Goal: Check status: Check status

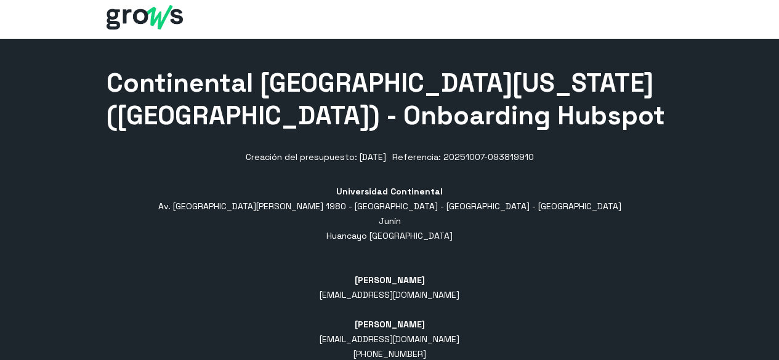
scroll to position [60, 0]
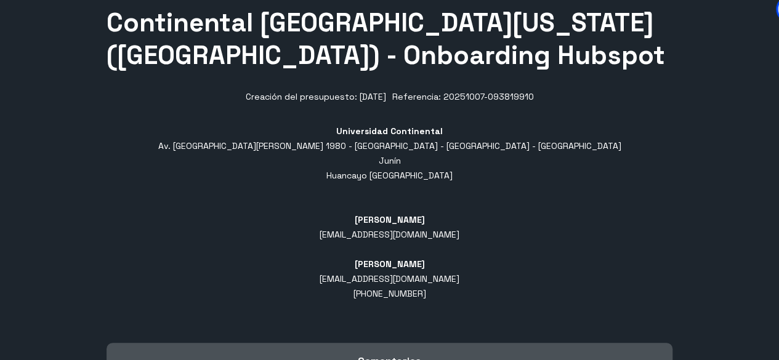
drag, startPoint x: 493, startPoint y: 143, endPoint x: 630, endPoint y: 148, distance: 137.5
click at [630, 148] on div "Universidad Continental Av. [GEOGRAPHIC_DATA][PERSON_NAME] 1980 - [GEOGRAPHIC_D…" at bounding box center [390, 220] width 566 height 192
click at [460, 213] on div "[PERSON_NAME] [EMAIL_ADDRESS][DOMAIN_NAME] [PERSON_NAME] [EMAIL_ADDRESS][DOMAIN…" at bounding box center [390, 264] width 140 height 103
drag, startPoint x: 487, startPoint y: 135, endPoint x: 630, endPoint y: 147, distance: 143.5
click at [630, 147] on div "Universidad Continental Av. [GEOGRAPHIC_DATA][PERSON_NAME] 1980 - [GEOGRAPHIC_D…" at bounding box center [390, 220] width 566 height 192
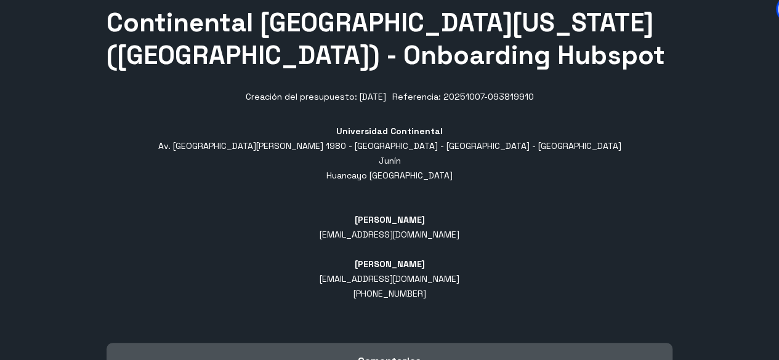
click at [460, 213] on div "[PERSON_NAME] [EMAIL_ADDRESS][DOMAIN_NAME] [PERSON_NAME] [EMAIL_ADDRESS][DOMAIN…" at bounding box center [390, 264] width 140 height 103
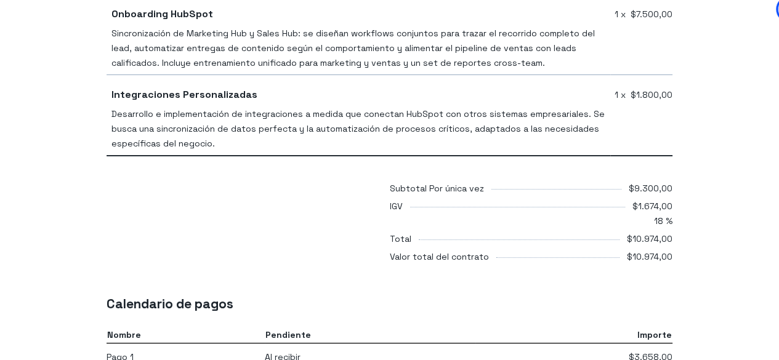
scroll to position [678, 0]
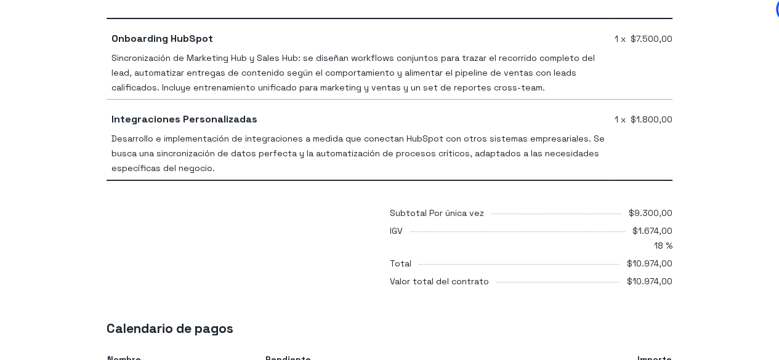
drag, startPoint x: 637, startPoint y: 155, endPoint x: 692, endPoint y: 155, distance: 55.4
click at [692, 155] on div "Productos y servicios Onboarding HubSpot Sincronización de Marketing Hub y Sale…" at bounding box center [389, 114] width 779 height 355
click at [626, 256] on div "Total $10.974,00 Valor total del contrato $10.974,00" at bounding box center [531, 274] width 283 height 36
drag, startPoint x: 634, startPoint y: 171, endPoint x: 699, endPoint y: 171, distance: 64.7
click at [699, 171] on div "Productos y servicios Onboarding HubSpot Sincronización de Marketing Hub y Sale…" at bounding box center [389, 114] width 779 height 355
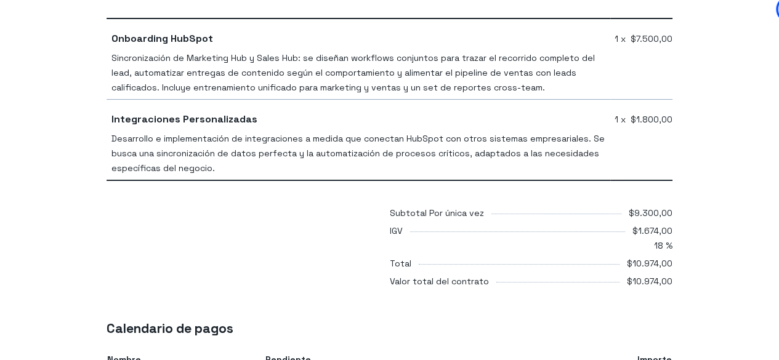
click at [654, 188] on body "Continental University of Florida (SPAIN) - Onboarding Hubspot Creación del pre…" at bounding box center [389, 181] width 779 height 1718
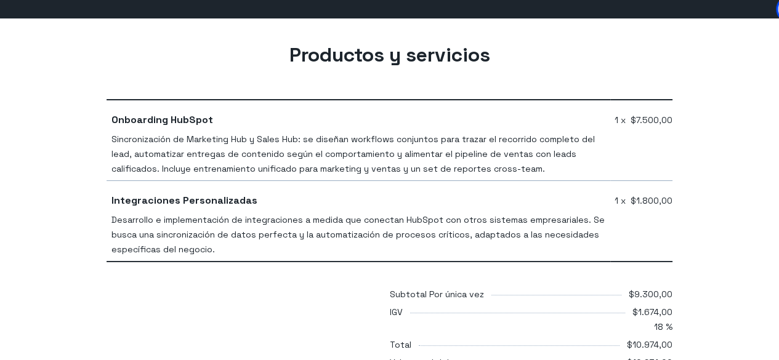
scroll to position [616, 0]
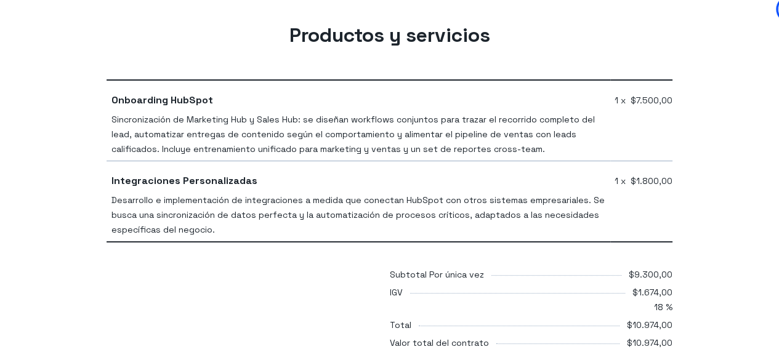
drag, startPoint x: 635, startPoint y: 161, endPoint x: 686, endPoint y: 168, distance: 52.2
click at [686, 168] on div "Productos y servicios Onboarding HubSpot Sincronización de Marketing Hub y Sale…" at bounding box center [389, 176] width 779 height 355
drag, startPoint x: 637, startPoint y: 183, endPoint x: 680, endPoint y: 185, distance: 43.2
click at [680, 185] on div "Productos y servicios Onboarding HubSpot Sincronización de Marketing Hub y Sale…" at bounding box center [389, 188] width 585 height 331
click at [630, 336] on div "$10.974,00" at bounding box center [650, 345] width 46 height 18
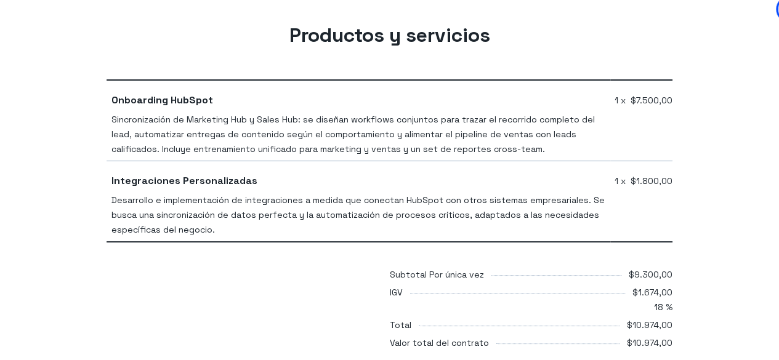
drag, startPoint x: 622, startPoint y: 233, endPoint x: 694, endPoint y: 232, distance: 72.1
click at [694, 232] on div "Productos y servicios Onboarding HubSpot Sincronización de Marketing Hub y Sale…" at bounding box center [389, 176] width 779 height 355
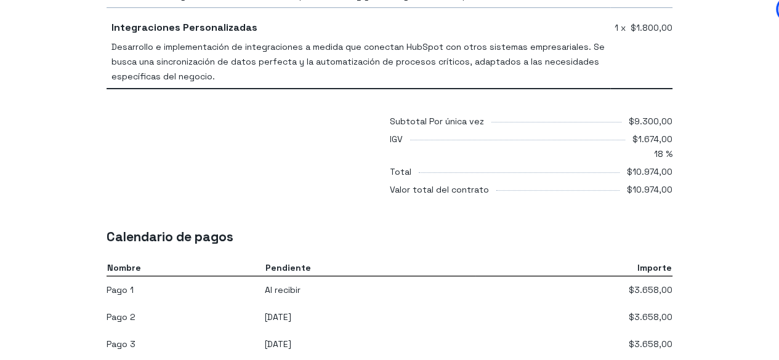
scroll to position [801, 0]
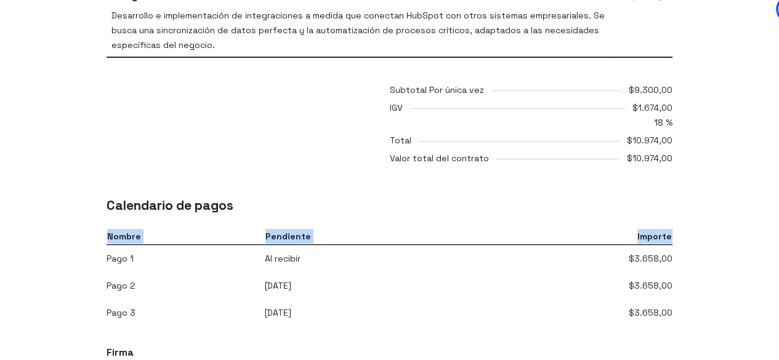
drag, startPoint x: 107, startPoint y: 141, endPoint x: 681, endPoint y: 151, distance: 574.9
click at [681, 151] on body "Continental University of Florida (SPAIN) - Onboarding Hubspot Creación del pre…" at bounding box center [389, 58] width 779 height 1718
click at [476, 272] on td "28 de noviembre de 2025" at bounding box center [370, 285] width 211 height 27
click at [471, 299] on td "26 de diciembre de 2025" at bounding box center [370, 312] width 211 height 27
drag, startPoint x: 219, startPoint y: 152, endPoint x: 325, endPoint y: 152, distance: 106.0
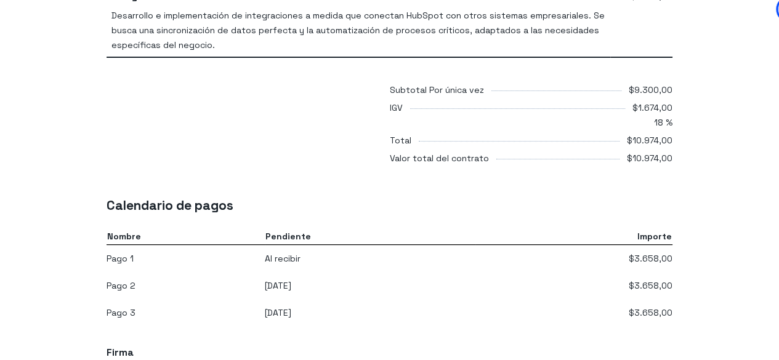
click at [274, 245] on td "Al recibir" at bounding box center [370, 259] width 211 height 28
click at [673, 193] on div "Calendario de pagos Nombre Pendiente Importe Pago 1 Al recibir $3.658,00 (Pagad…" at bounding box center [389, 259] width 585 height 133
drag, startPoint x: 221, startPoint y: 148, endPoint x: 627, endPoint y: 161, distance: 406.2
click at [546, 245] on tr "Pago 1 Al recibir $3.658,00 (Pagado) (Vence ahora) (Procesamiento de pago)" at bounding box center [390, 259] width 566 height 28
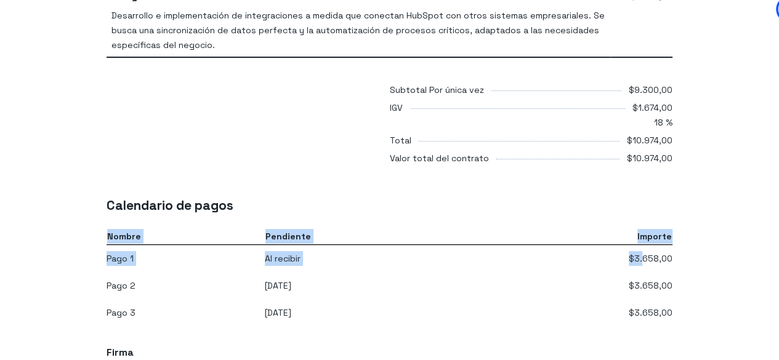
drag, startPoint x: 643, startPoint y: 149, endPoint x: 704, endPoint y: 149, distance: 60.4
click at [704, 149] on body "Continental University of Florida (SPAIN) - Onboarding Hubspot Creación del pre…" at bounding box center [389, 58] width 779 height 1718
click at [576, 272] on td "$3.658,00" at bounding box center [574, 285] width 197 height 27
drag, startPoint x: 219, startPoint y: 173, endPoint x: 371, endPoint y: 173, distance: 152.2
click at [371, 272] on td "28 de noviembre de 2025" at bounding box center [370, 285] width 211 height 27
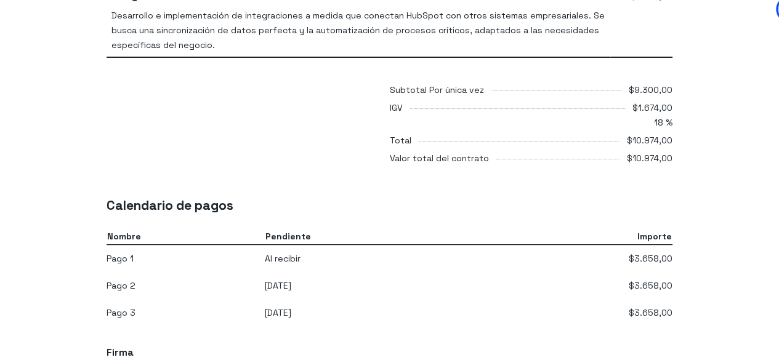
click at [265, 299] on td "26 de diciembre de 2025" at bounding box center [370, 312] width 211 height 27
drag, startPoint x: 243, startPoint y: 204, endPoint x: 514, endPoint y: 203, distance: 271.1
click at [476, 299] on td "26 de diciembre de 2025" at bounding box center [370, 312] width 211 height 27
click at [424, 272] on td "28 de noviembre de 2025" at bounding box center [370, 285] width 211 height 27
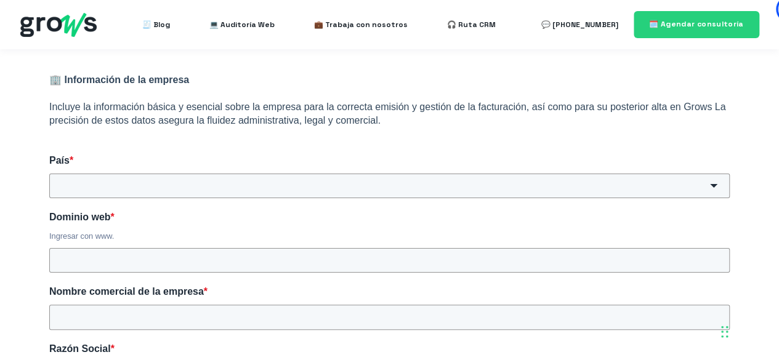
scroll to position [185, 0]
